Goal: Find specific page/section: Find specific page/section

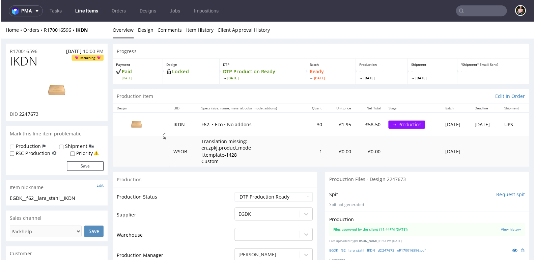
scroll to position [416, 0]
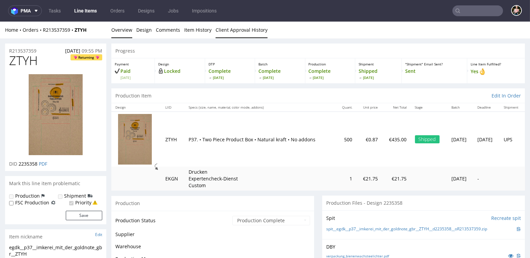
click at [242, 29] on link "Client Approval History" at bounding box center [241, 30] width 52 height 17
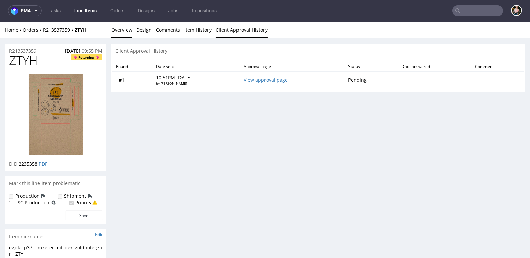
click at [118, 30] on link "Overview" at bounding box center [121, 30] width 21 height 17
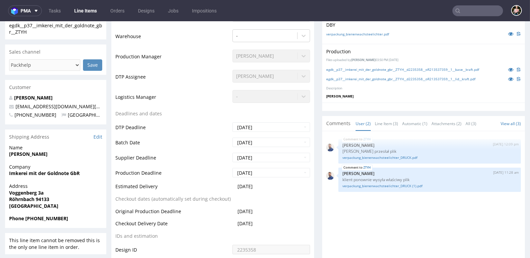
scroll to position [238, 0]
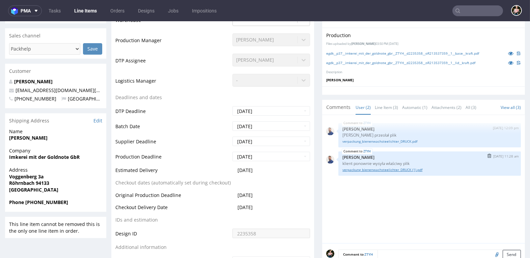
click at [382, 167] on link "verpackung_bienenwachsteelichter_DRUCK (1).pdf" at bounding box center [429, 169] width 174 height 5
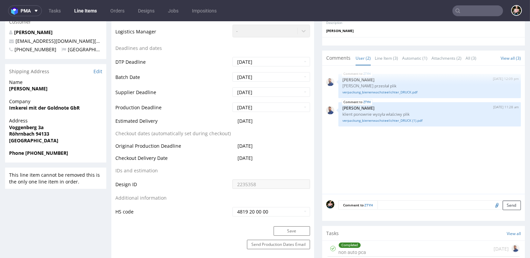
click at [408, 164] on div "ZTYH 16th Jul 25 | 12:09 pm Michał Rachański Klient przesłał plik verpackung_bi…" at bounding box center [425, 132] width 199 height 124
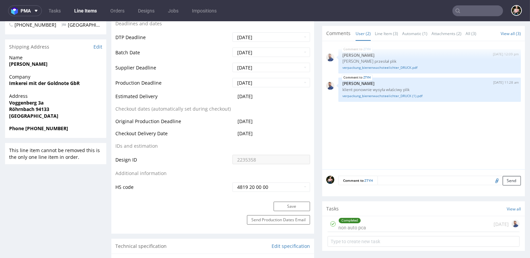
scroll to position [312, 0]
click at [408, 218] on div "Completed non auto pca 22 days ago" at bounding box center [423, 224] width 192 height 16
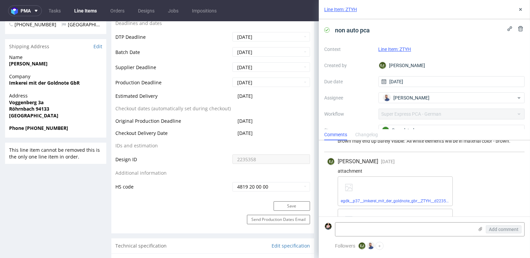
scroll to position [65, 0]
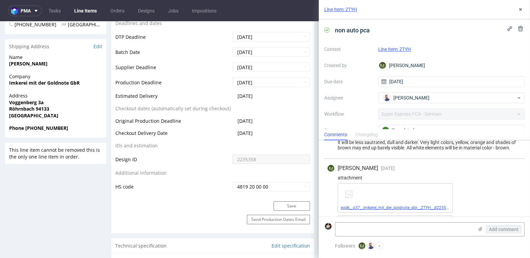
click at [400, 206] on link "egdk__p37__imkerei_mit_der_goldnote_gbr__ZTYH__d2235358__oR213537359__1__base__…" at bounding box center [429, 207] width 178 height 5
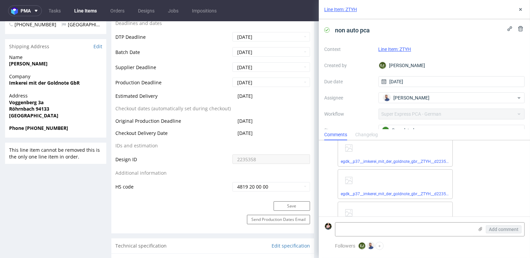
scroll to position [143, 0]
click at [397, 160] on link "egdk__p37__imkerei_mit_der_goldnote_gbr__ZTYH__d2235358__oR213537359__1__lid__k…" at bounding box center [427, 162] width 174 height 5
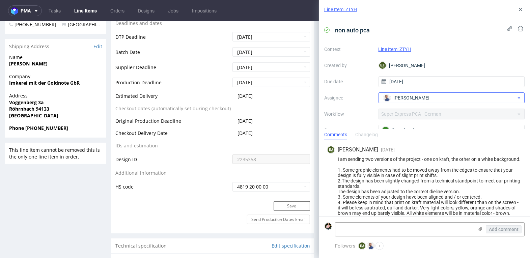
scroll to position [49, 0]
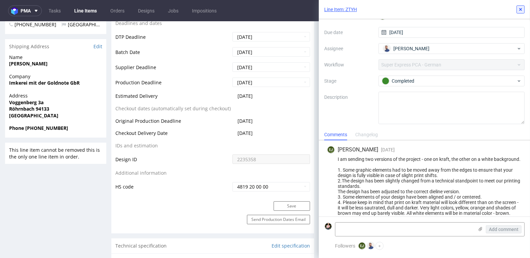
click at [520, 7] on icon at bounding box center [519, 9] width 5 height 5
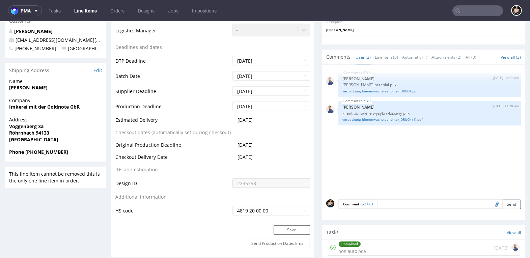
scroll to position [284, 0]
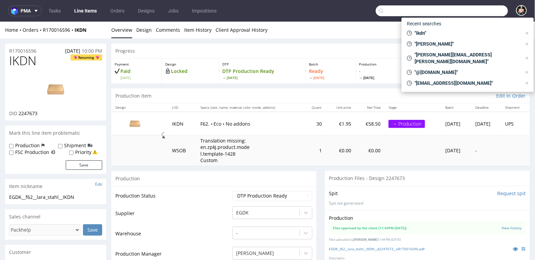
scroll to position [416, 0]
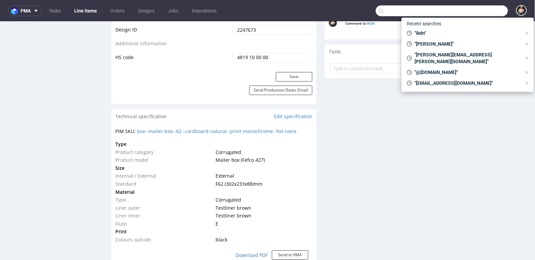
click at [469, 9] on input "text" at bounding box center [442, 10] width 132 height 11
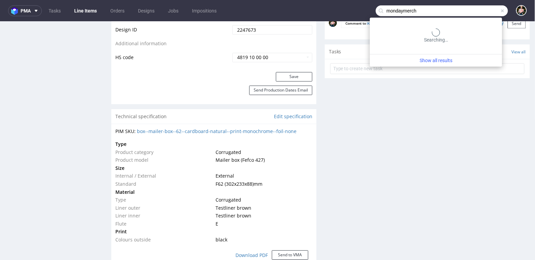
type input "mondaymerch"
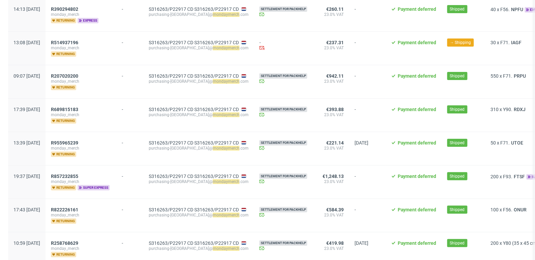
scroll to position [839, 0]
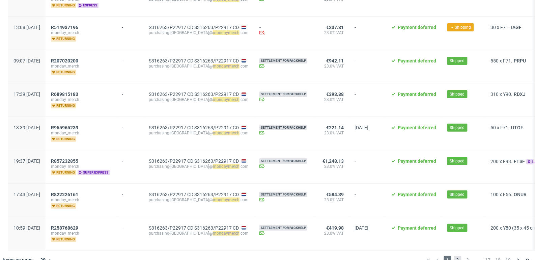
click at [454, 256] on span "2" at bounding box center [457, 260] width 7 height 8
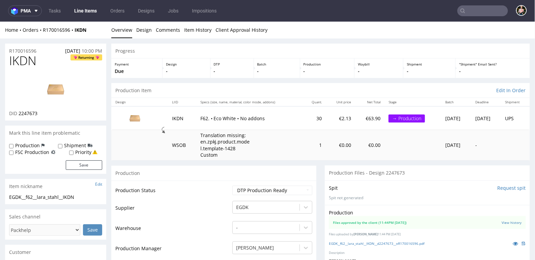
click at [479, 9] on input "text" at bounding box center [482, 10] width 51 height 11
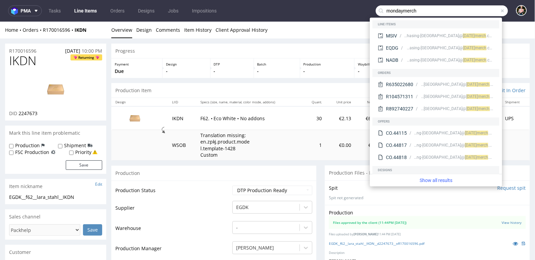
type input "mondaymerch"
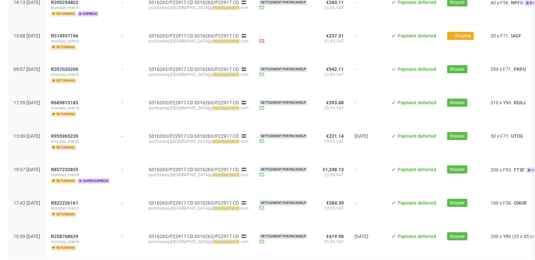
scroll to position [839, 0]
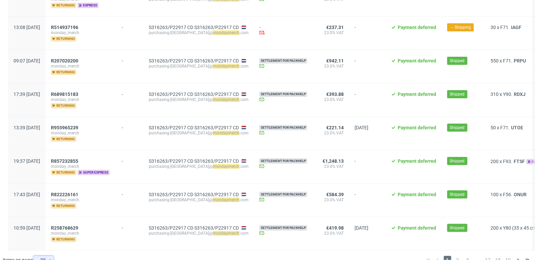
click at [48, 255] on div "30" at bounding box center [42, 259] width 12 height 9
click at [49, 230] on div "300" at bounding box center [45, 231] width 13 height 9
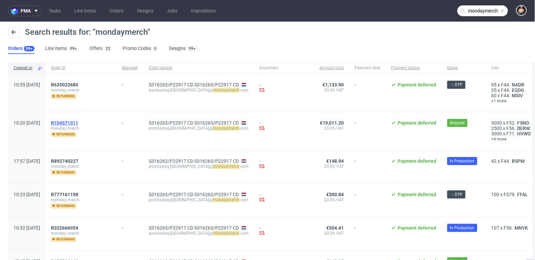
click at [78, 122] on span "R104571311" at bounding box center [64, 122] width 27 height 5
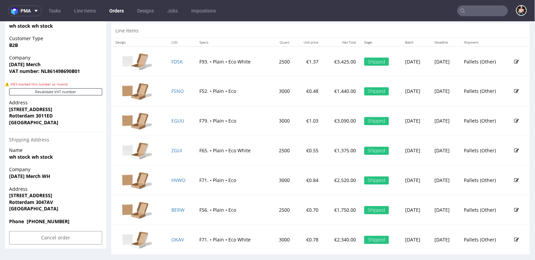
scroll to position [349, 0]
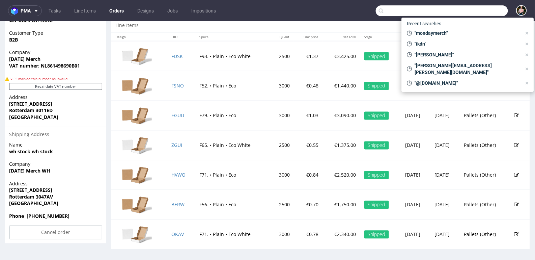
click at [467, 9] on input "text" at bounding box center [442, 10] width 132 height 11
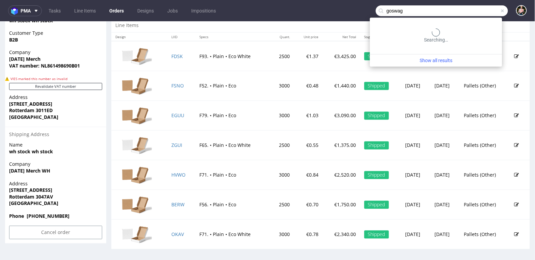
type input "goswag"
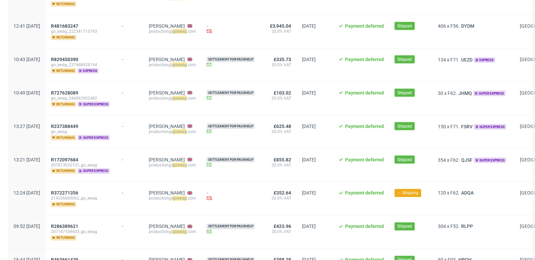
scroll to position [375, 0]
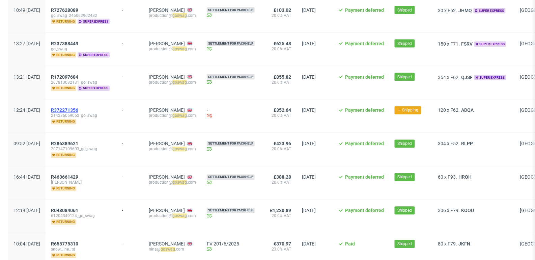
click at [78, 108] on span "R372271356" at bounding box center [64, 110] width 27 height 5
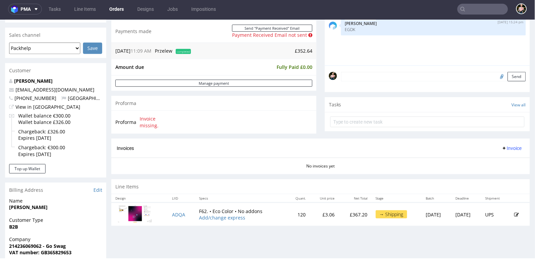
scroll to position [166, 0]
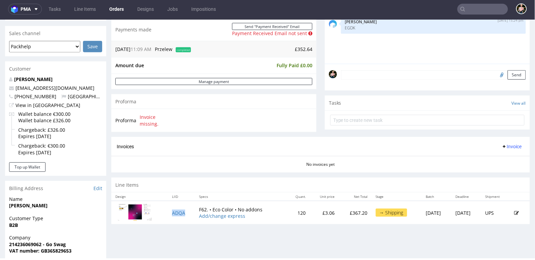
click at [185, 211] on td "ADQA" at bounding box center [181, 211] width 27 height 23
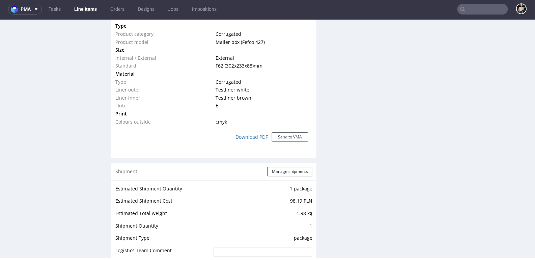
scroll to position [585, 0]
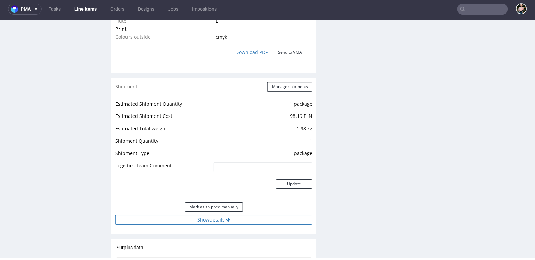
click at [226, 218] on icon at bounding box center [228, 219] width 4 height 5
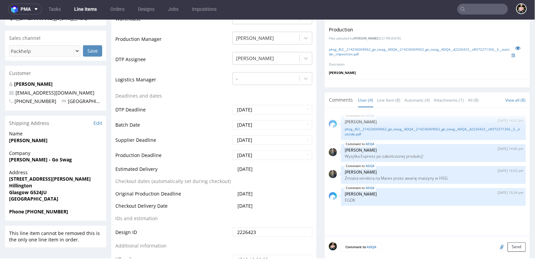
scroll to position [0, 0]
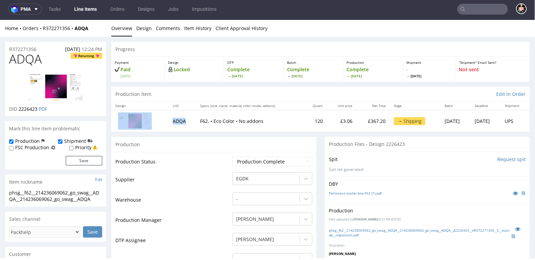
drag, startPoint x: 186, startPoint y: 122, endPoint x: 156, endPoint y: 122, distance: 30.0
click at [156, 122] on tr "ADQA F62. • Eco Color • No addons 120 £3.06 £367.20 → Shipping Tue 01 Jul Fri 0…" at bounding box center [320, 121] width 418 height 22
drag, startPoint x: 93, startPoint y: 28, endPoint x: 43, endPoint y: 28, distance: 50.2
click at [43, 28] on div "Home Orders R372271356 ADQA" at bounding box center [55, 28] width 101 height 7
copy div "R372271356 ADQA"
